Goal: Information Seeking & Learning: Find specific fact

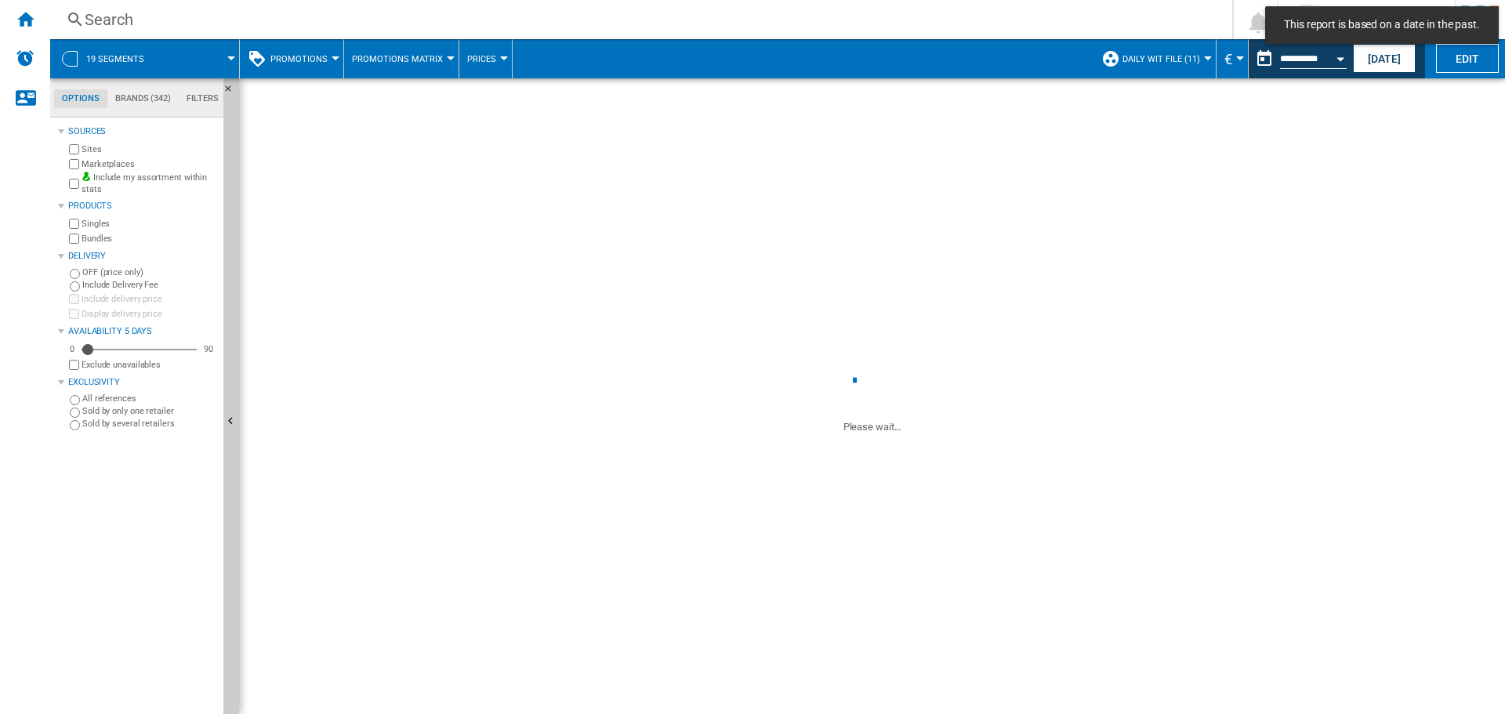
click at [455, 15] on div "Search" at bounding box center [638, 20] width 1107 height 22
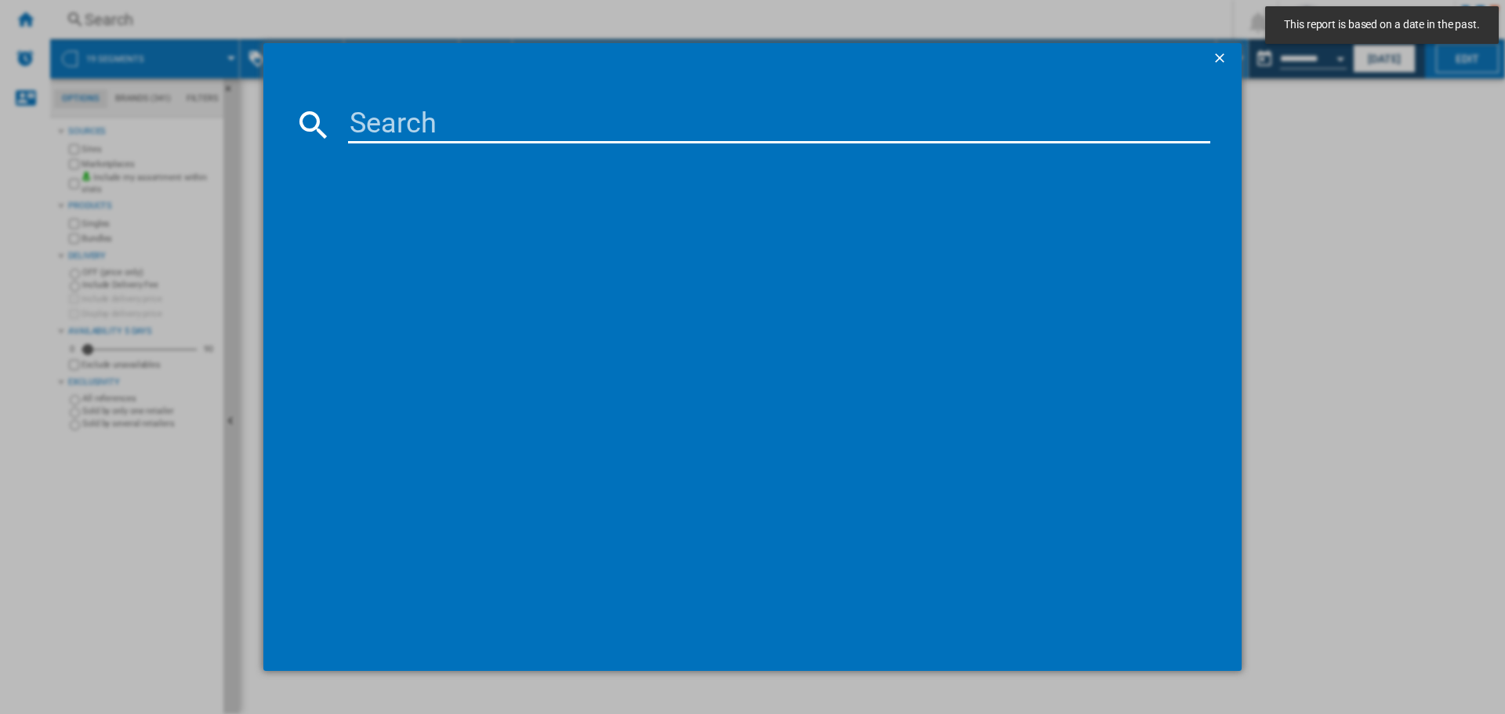
click at [457, 121] on input at bounding box center [779, 125] width 862 height 38
paste input "21009828"
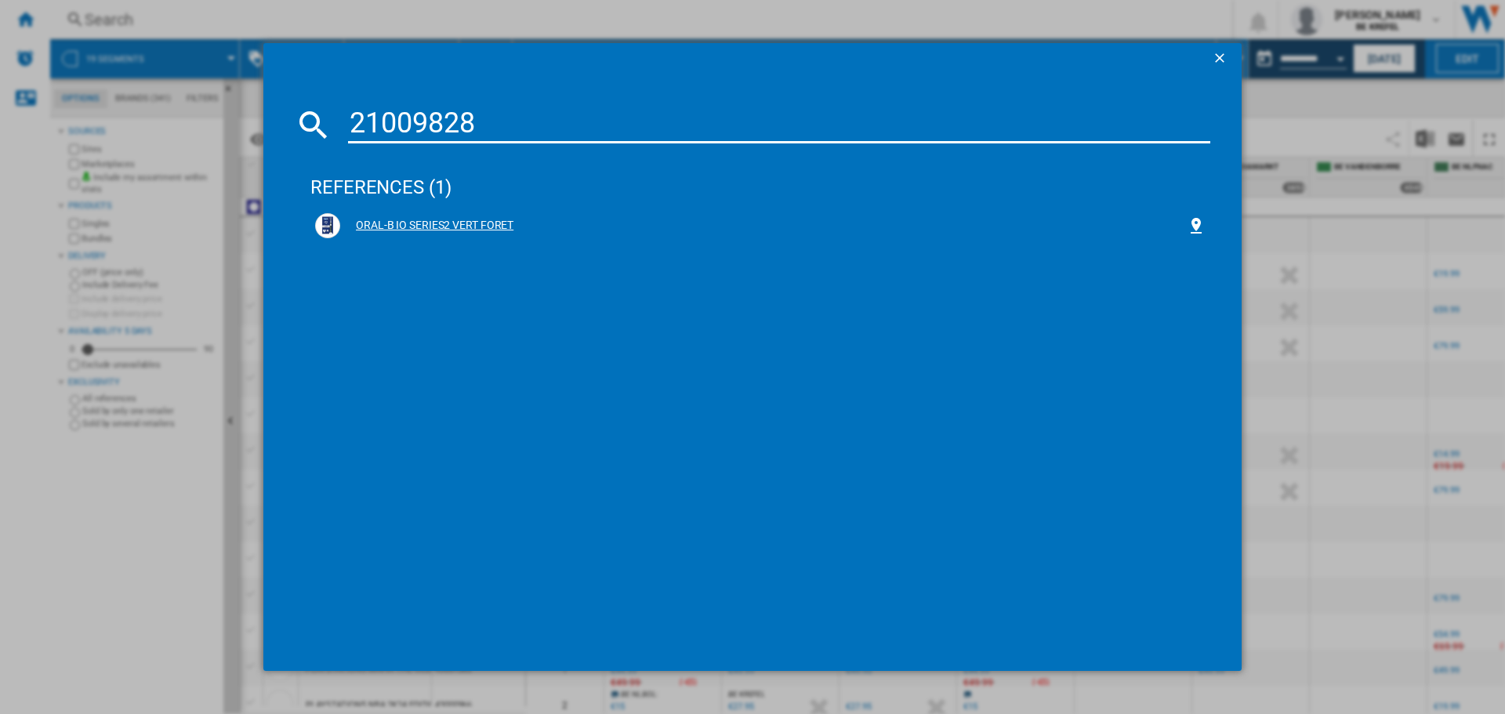
type input "21009828"
drag, startPoint x: 490, startPoint y: 219, endPoint x: 455, endPoint y: 222, distance: 34.6
click at [455, 222] on div "ORAL-B IO SERIES2 VERT FORET" at bounding box center [763, 226] width 847 height 16
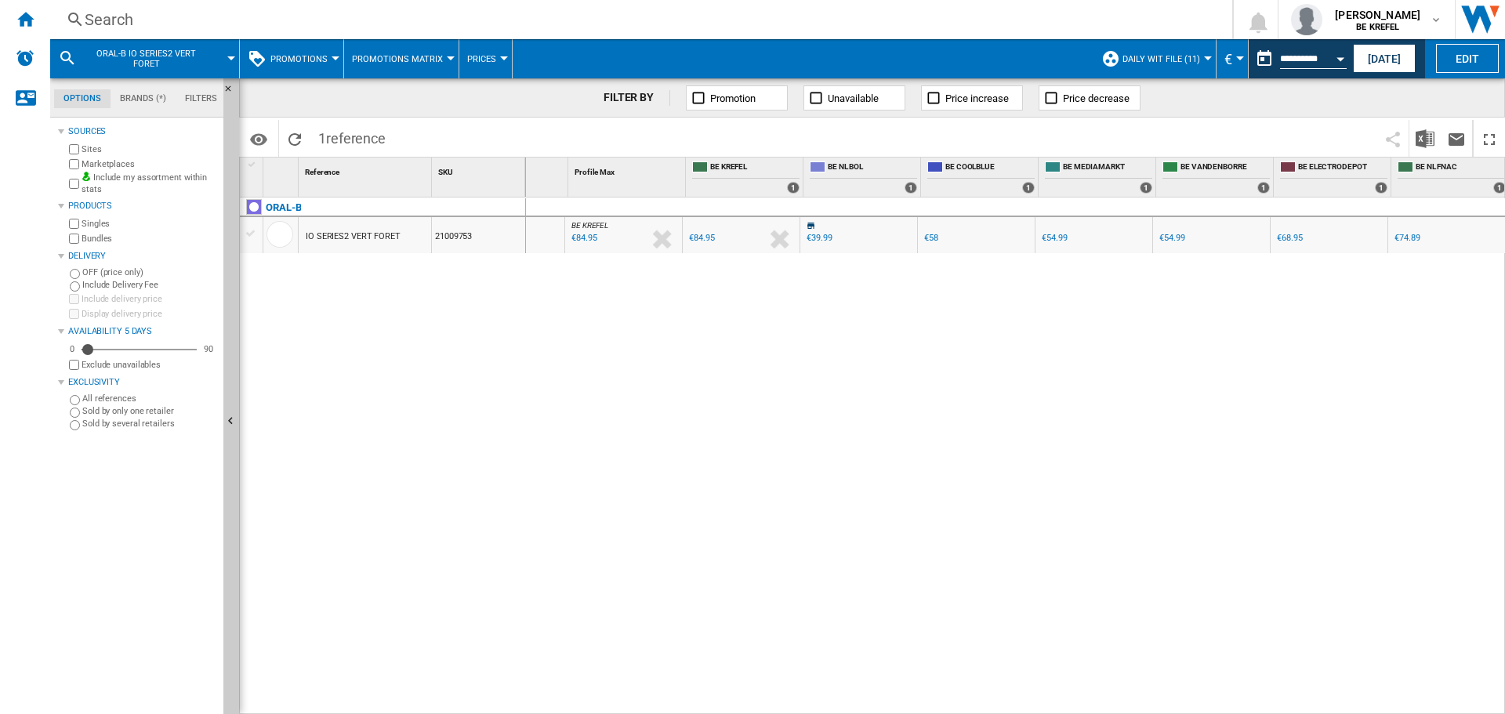
scroll to position [0, 157]
